Goal: Check status: Check status

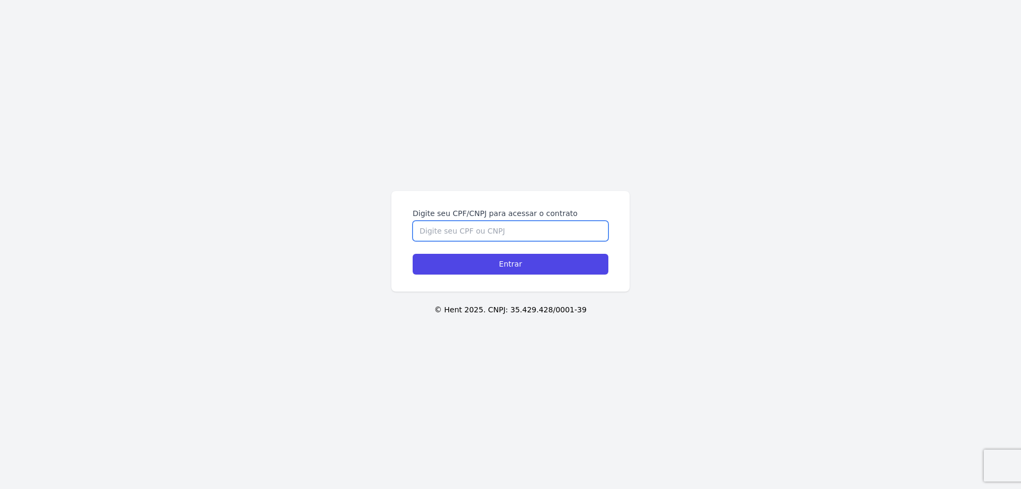
click at [478, 232] on input "Digite seu CPF/CNPJ para acessar o contrato" at bounding box center [511, 231] width 196 height 20
type input "00990330117"
click at [413, 254] on input "Entrar" at bounding box center [511, 264] width 196 height 21
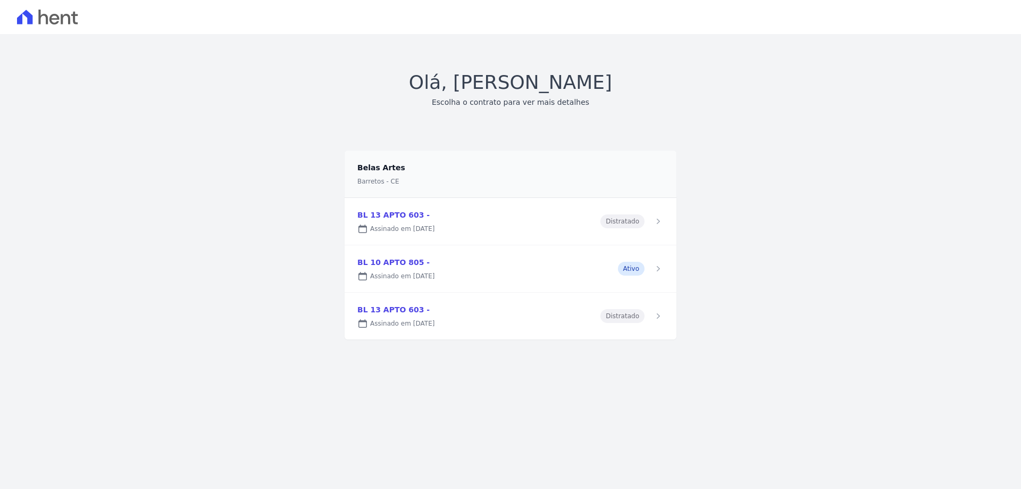
click at [632, 266] on link at bounding box center [511, 268] width 332 height 47
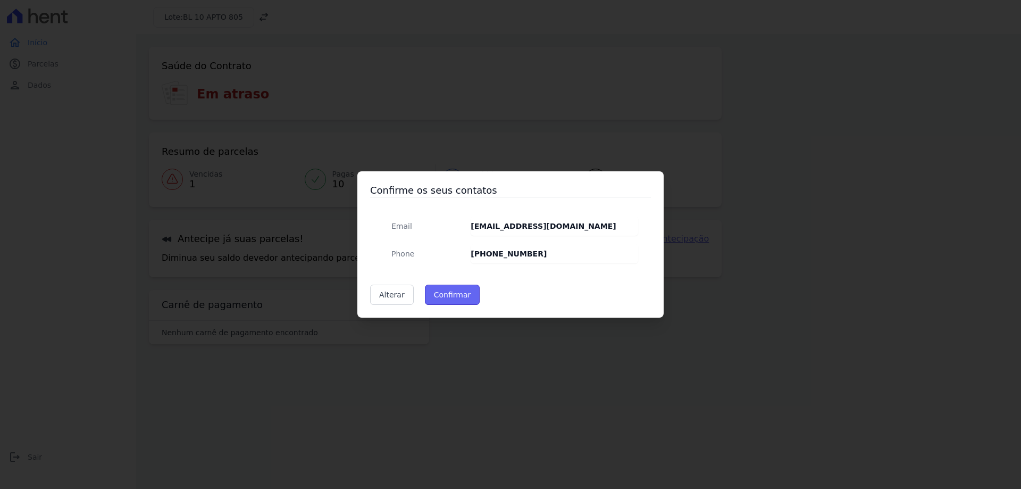
click at [445, 297] on button "Confirmar" at bounding box center [452, 295] width 55 height 20
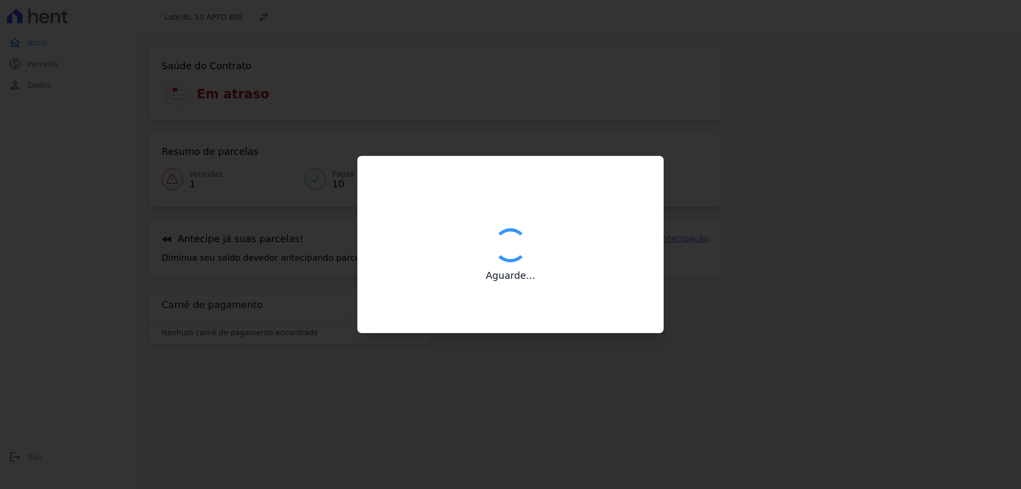
type input "Contatos confirmados com sucesso."
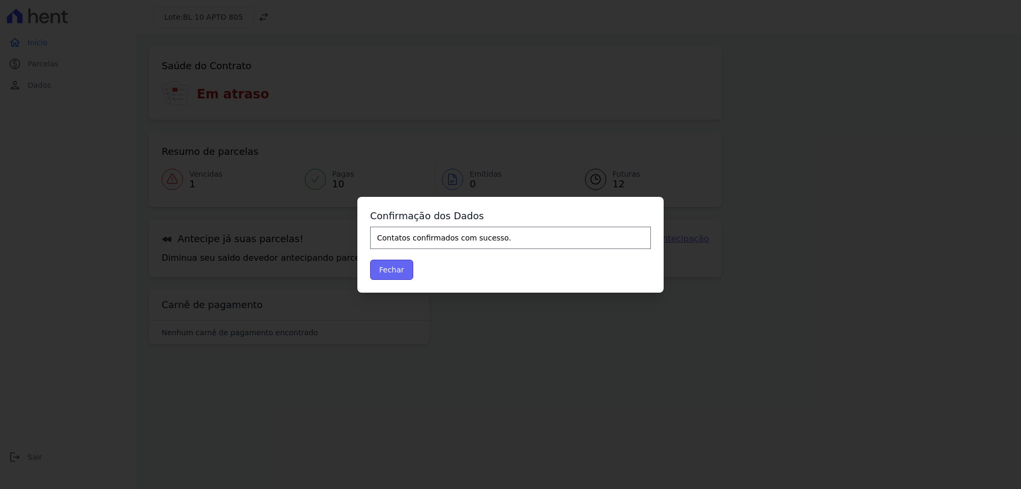
click at [402, 272] on button "Fechar" at bounding box center [391, 270] width 43 height 20
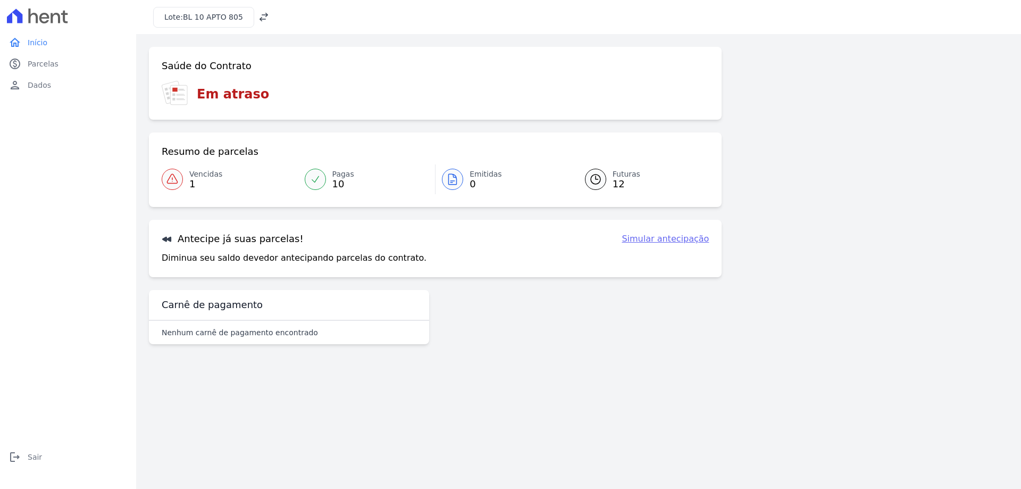
click at [198, 180] on span "1" at bounding box center [205, 184] width 33 height 9
click at [329, 179] on link "Pagas 10" at bounding box center [366, 179] width 137 height 30
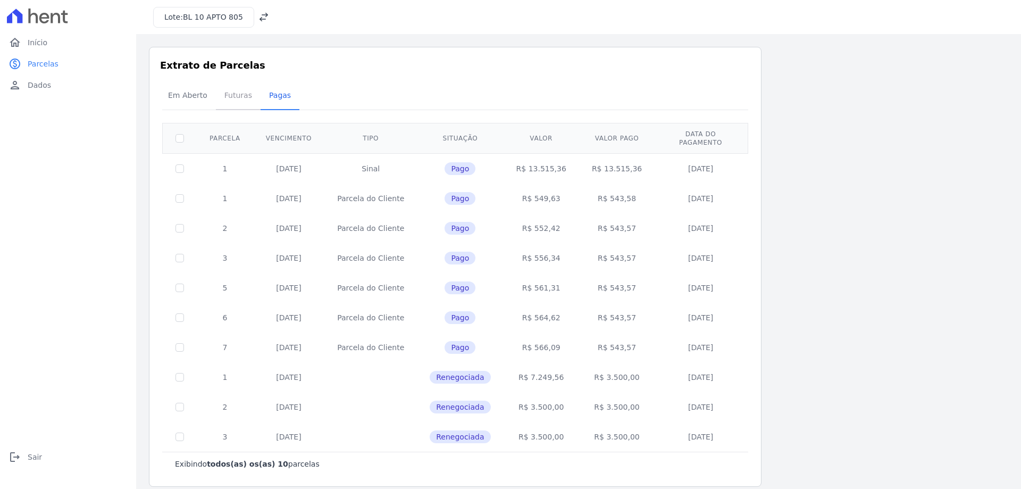
click at [232, 96] on span "Futuras" at bounding box center [238, 95] width 40 height 21
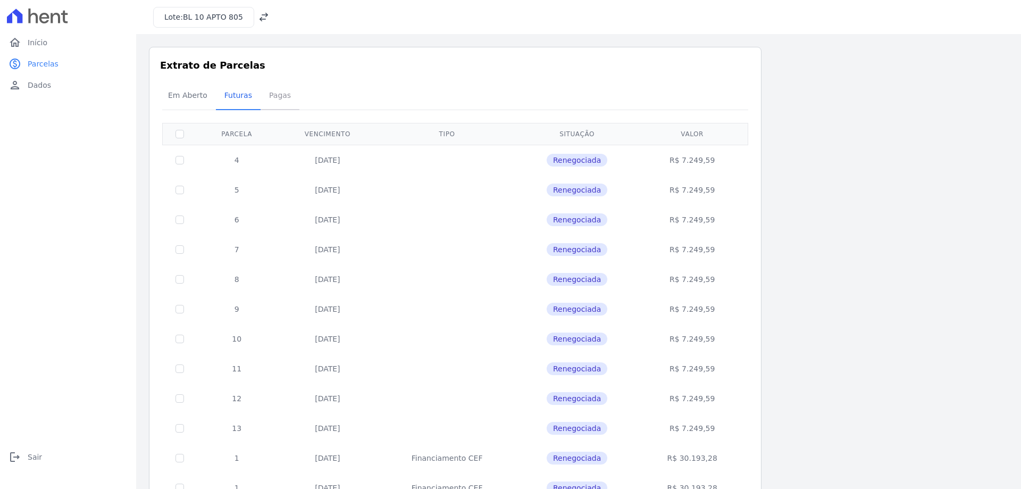
click at [272, 103] on span "Pagas" at bounding box center [280, 95] width 35 height 21
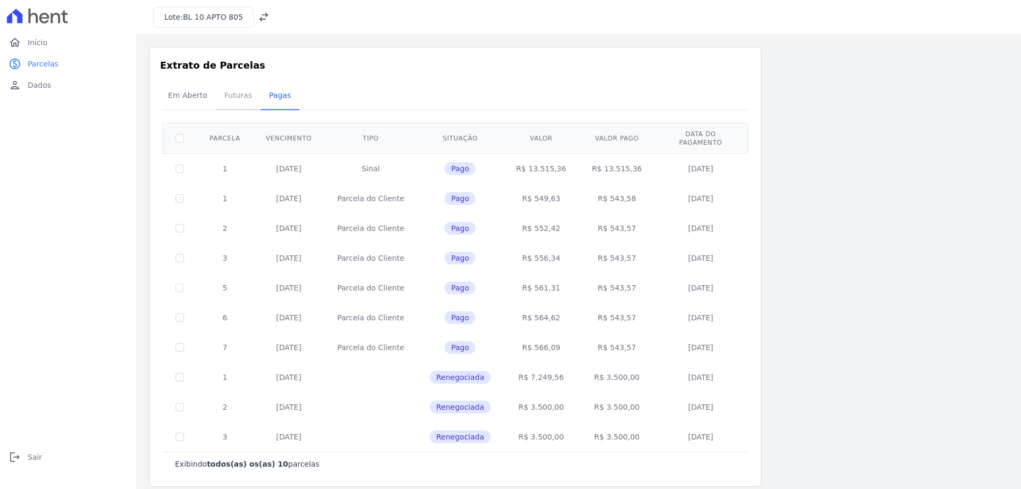
click at [237, 102] on span "Futuras" at bounding box center [238, 95] width 40 height 21
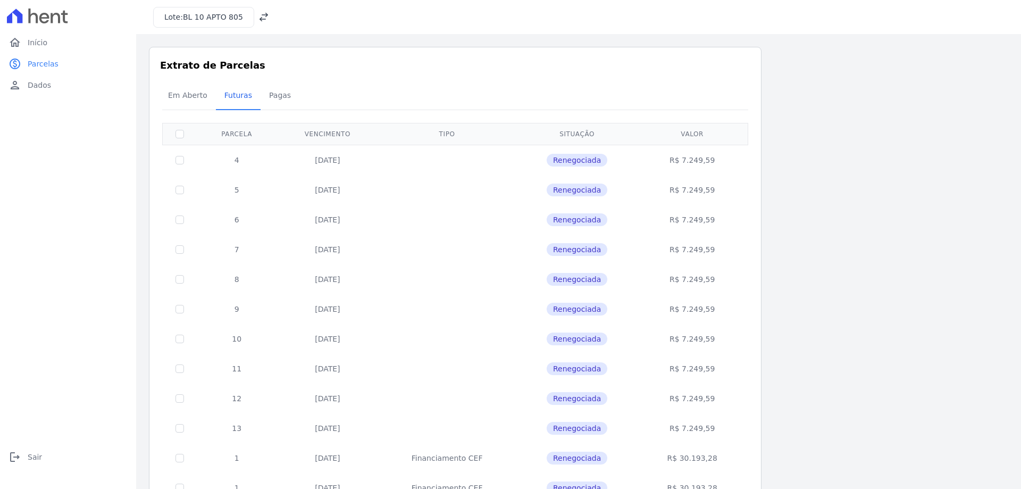
scroll to position [53, 0]
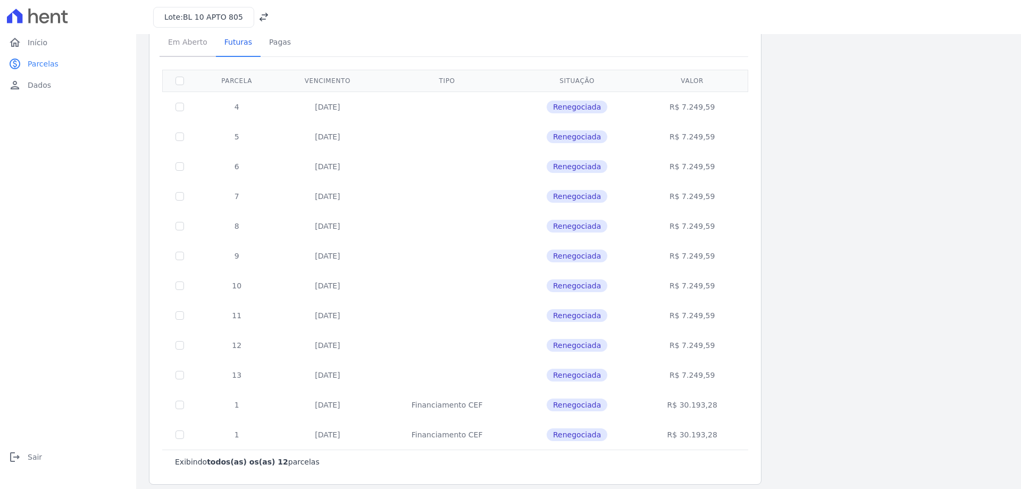
click at [195, 47] on span "Em Aberto" at bounding box center [188, 41] width 52 height 21
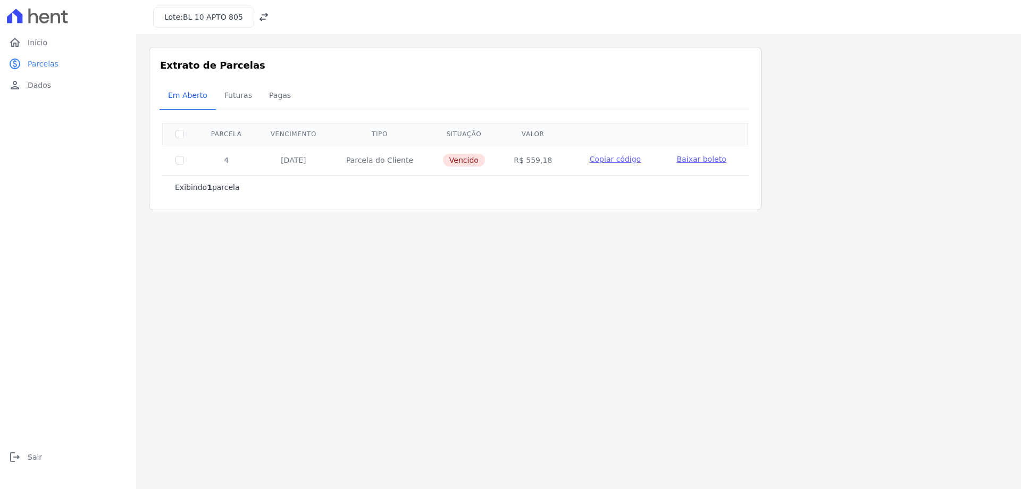
click at [685, 158] on span "Baixar boleto" at bounding box center [701, 159] width 49 height 9
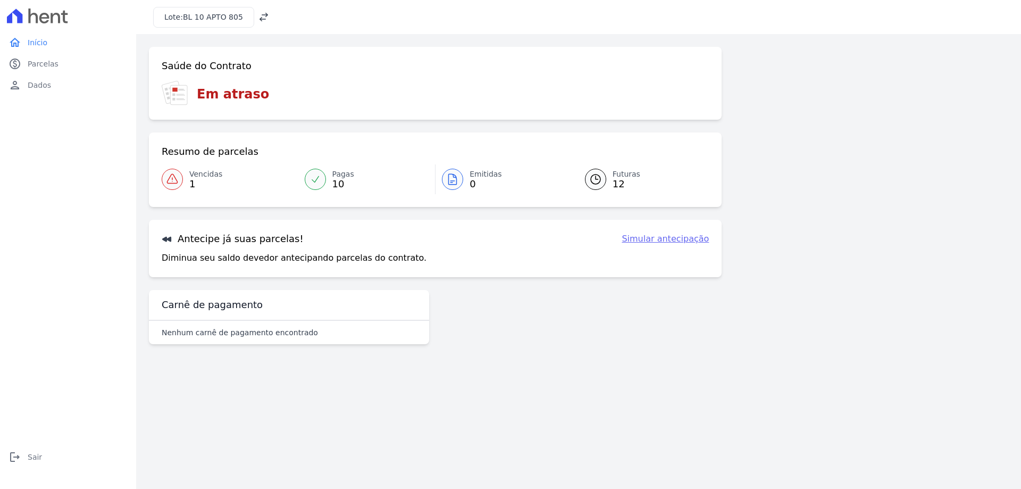
click at [337, 180] on span "10" at bounding box center [343, 184] width 22 height 9
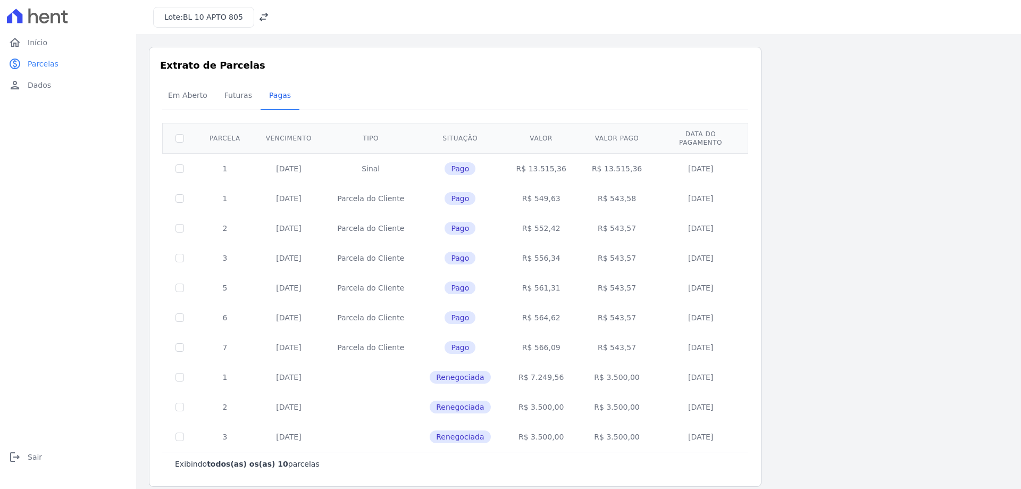
scroll to position [2, 0]
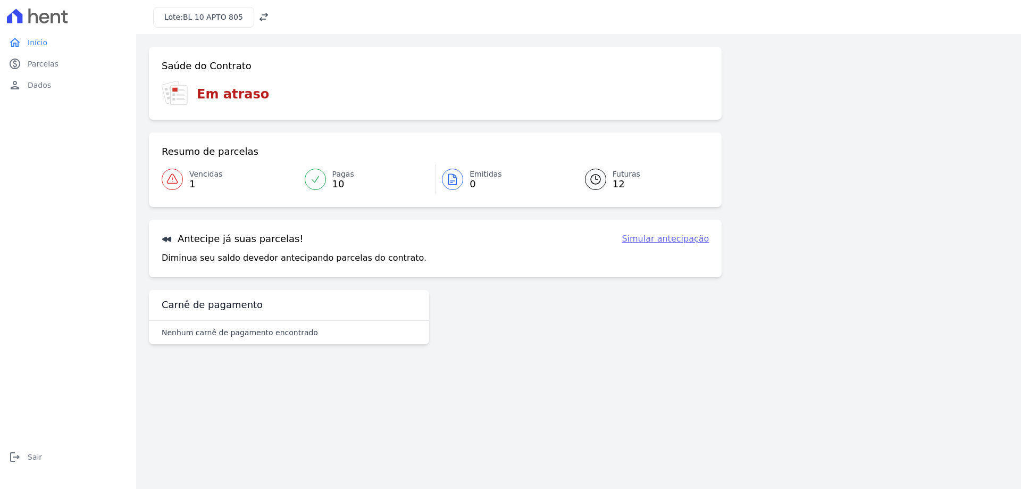
click at [185, 178] on link "Vencidas 1" at bounding box center [230, 179] width 137 height 30
